Goal: Navigation & Orientation: Find specific page/section

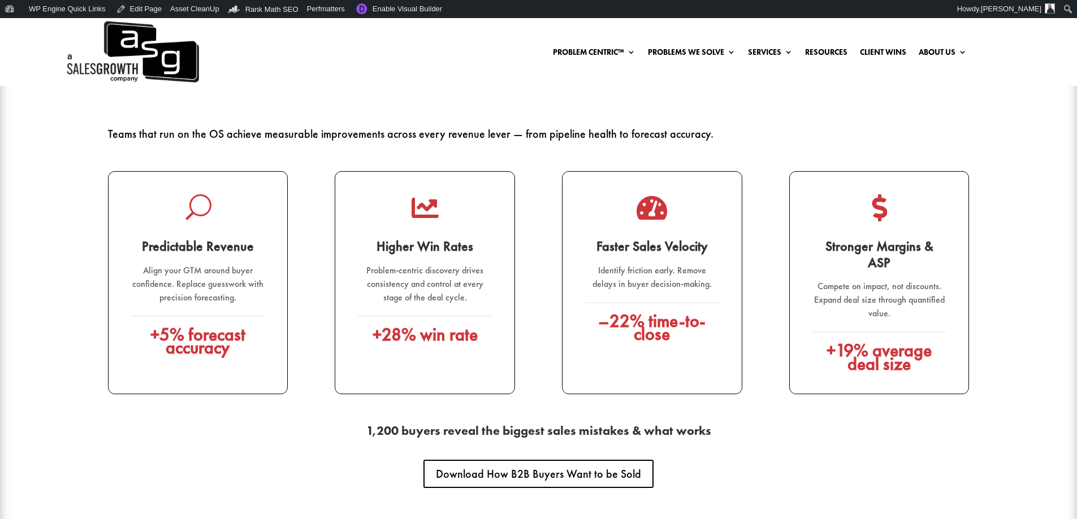
scroll to position [1639, 0]
click at [142, 10] on link "Edit Page" at bounding box center [138, 9] width 55 height 18
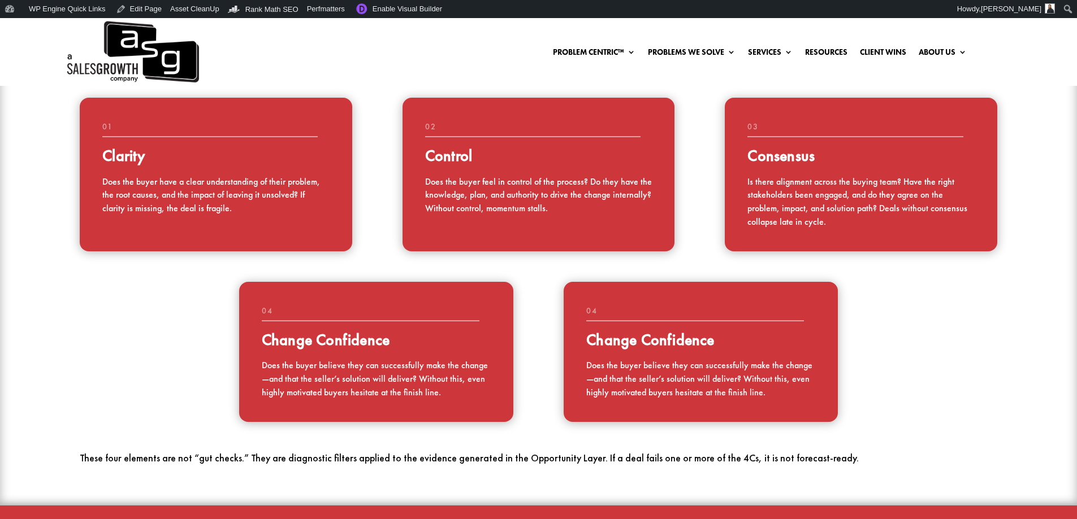
scroll to position [1074, 0]
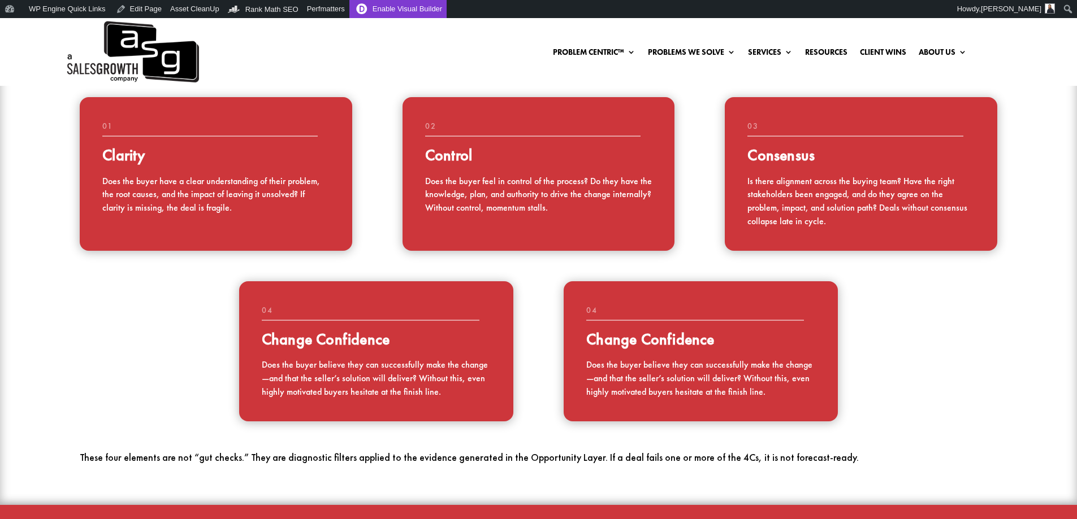
click at [379, 5] on link "Enable Visual Builder" at bounding box center [397, 9] width 97 height 18
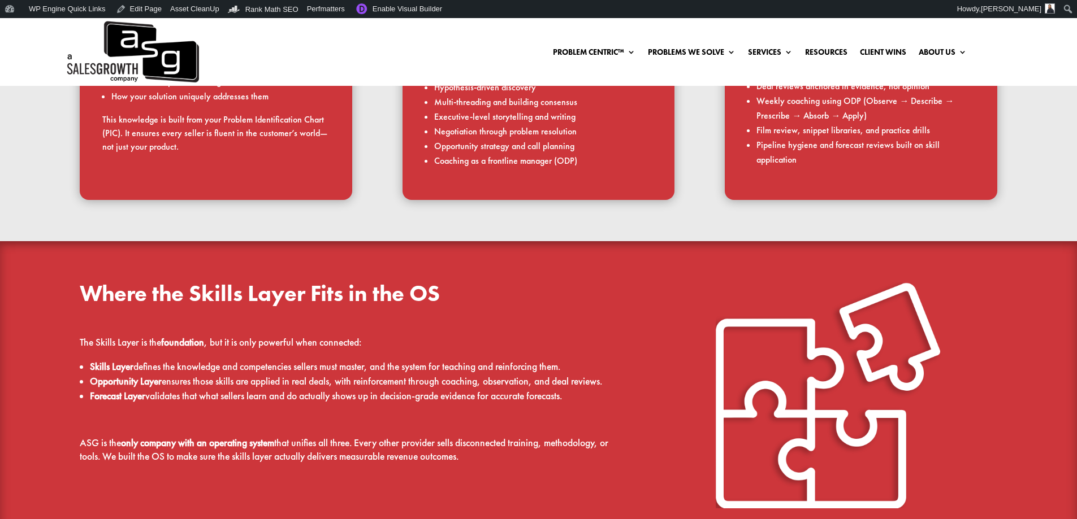
scroll to position [838, 0]
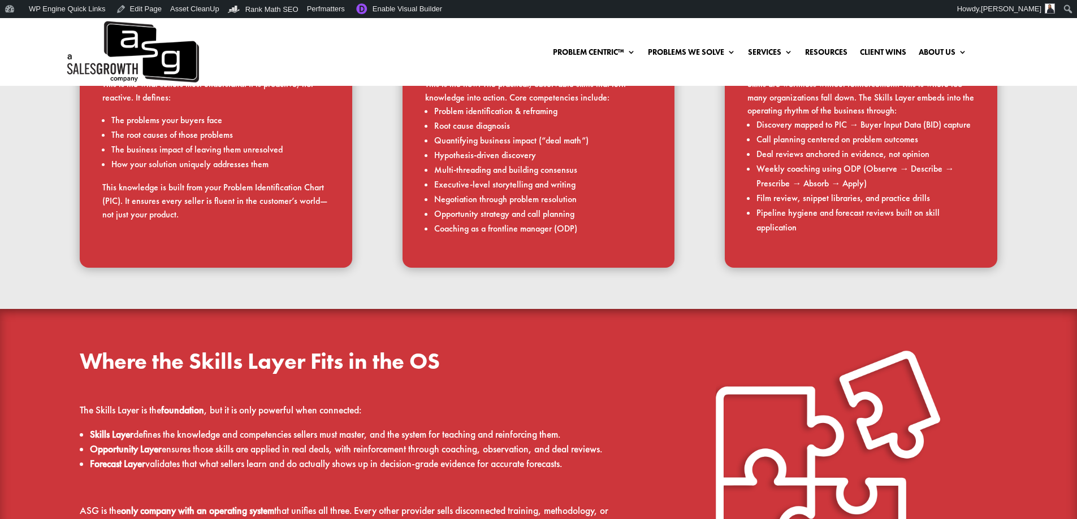
click at [165, 53] on img at bounding box center [132, 52] width 134 height 68
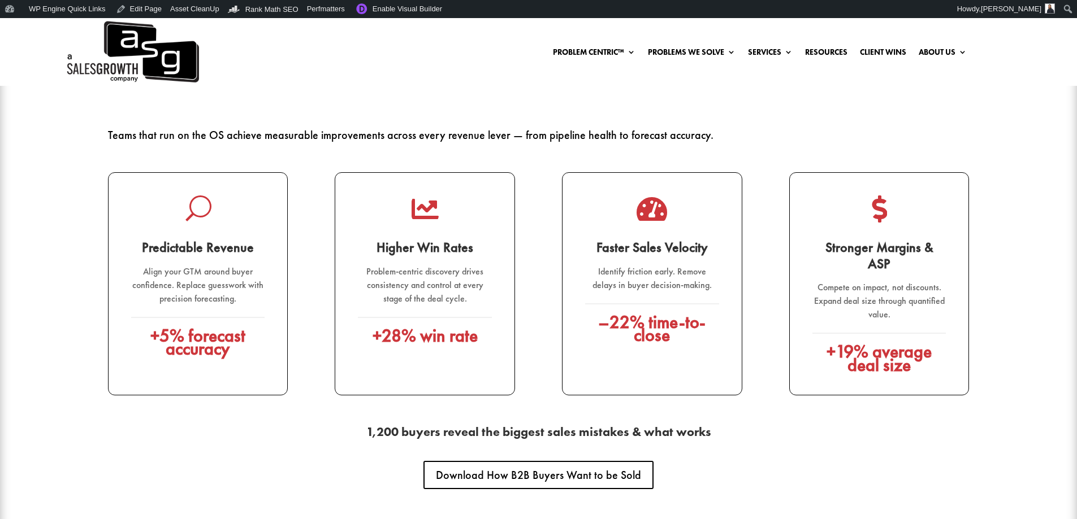
scroll to position [1639, 0]
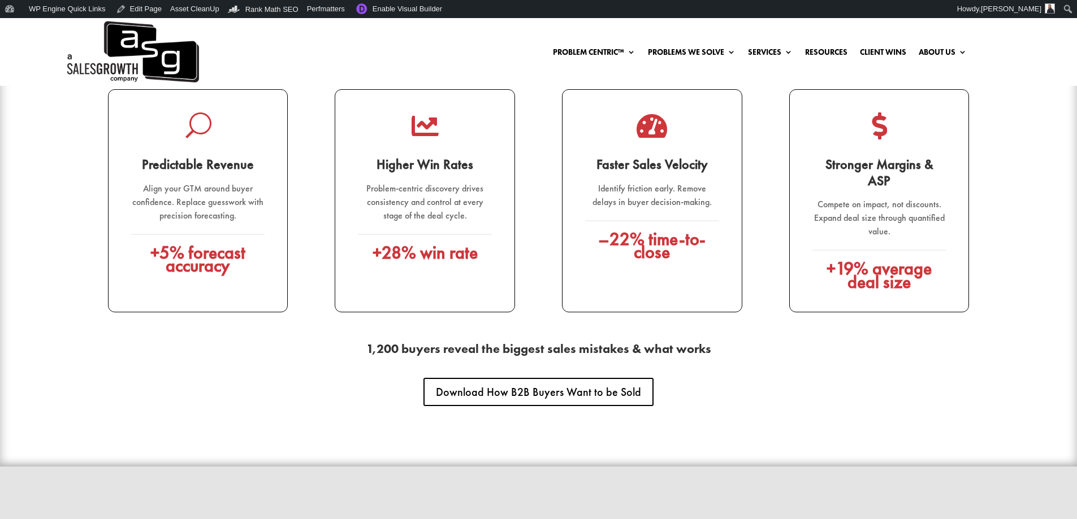
scroll to position [1695, 0]
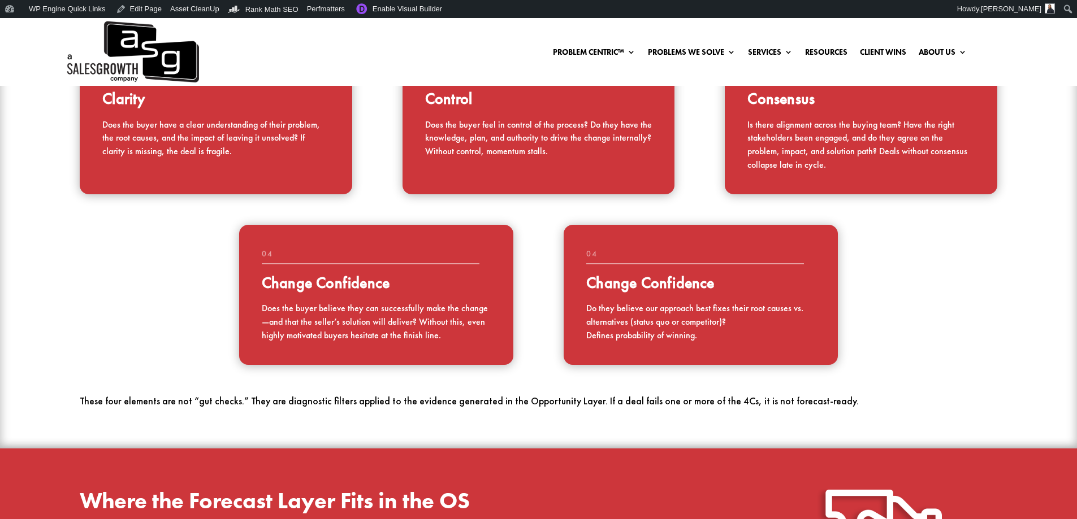
scroll to position [1017, 0]
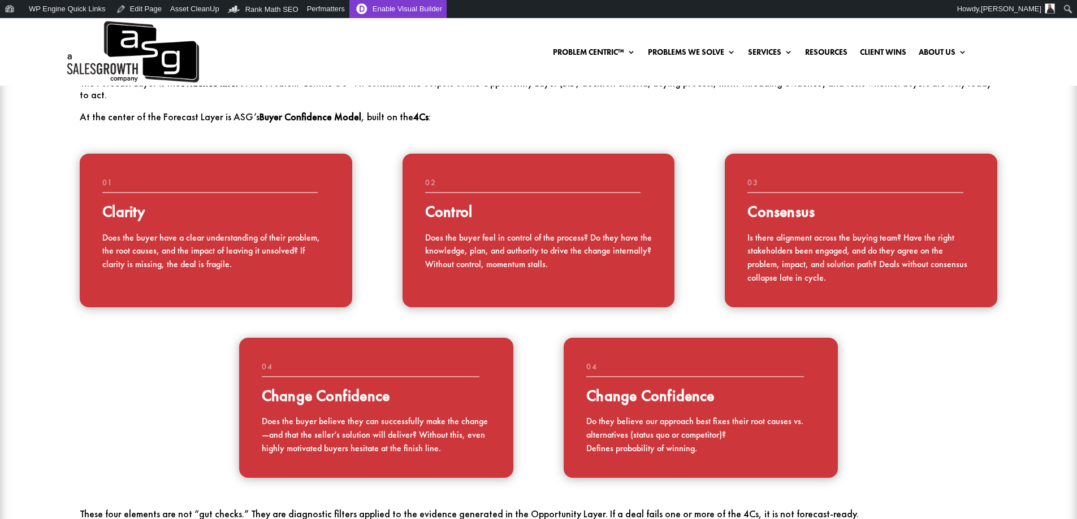
click at [369, 8] on link "Enable Visual Builder" at bounding box center [397, 9] width 97 height 18
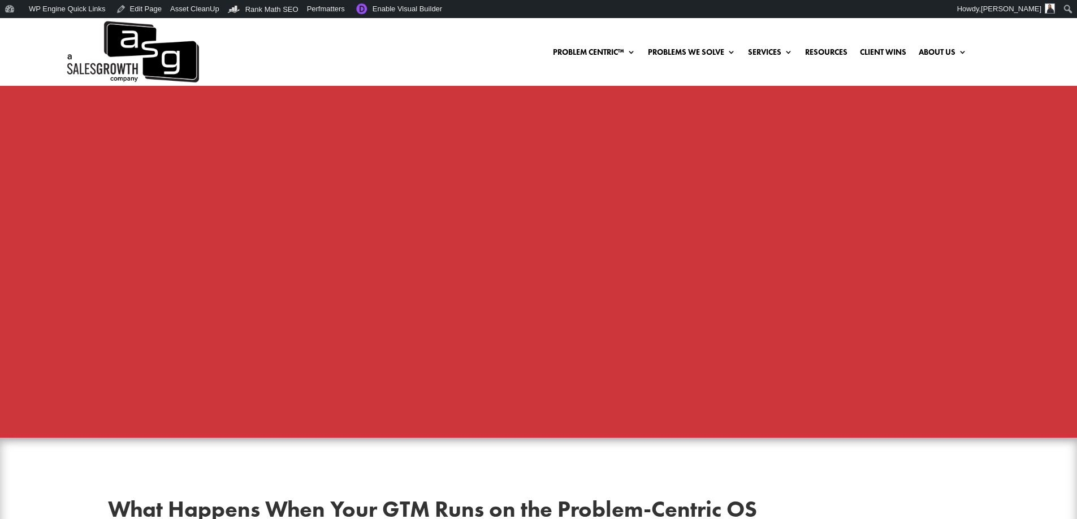
scroll to position [1526, 0]
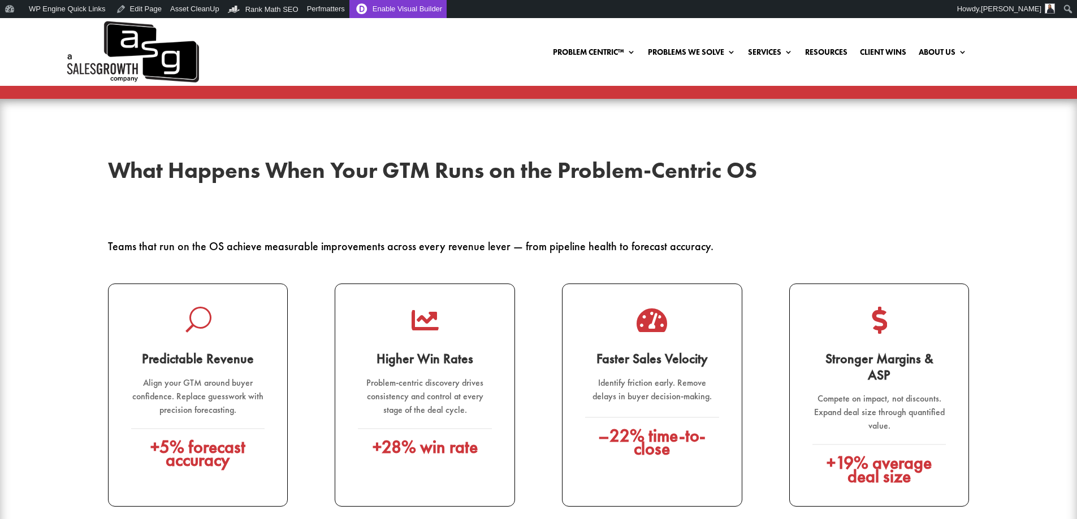
click at [382, 10] on link "Enable Visual Builder" at bounding box center [397, 9] width 97 height 18
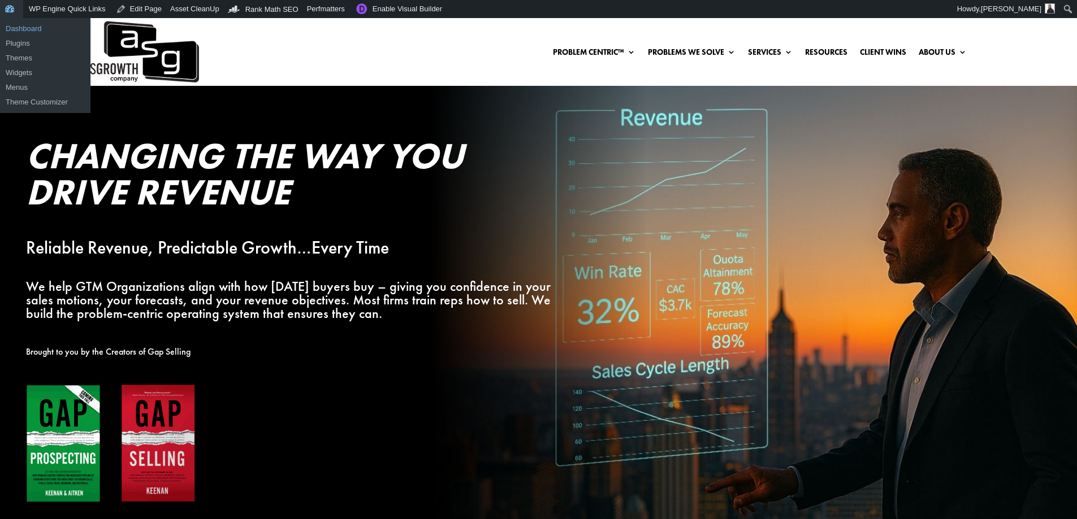
click at [18, 27] on link "Dashboard" at bounding box center [45, 28] width 90 height 15
